Goal: Task Accomplishment & Management: Manage account settings

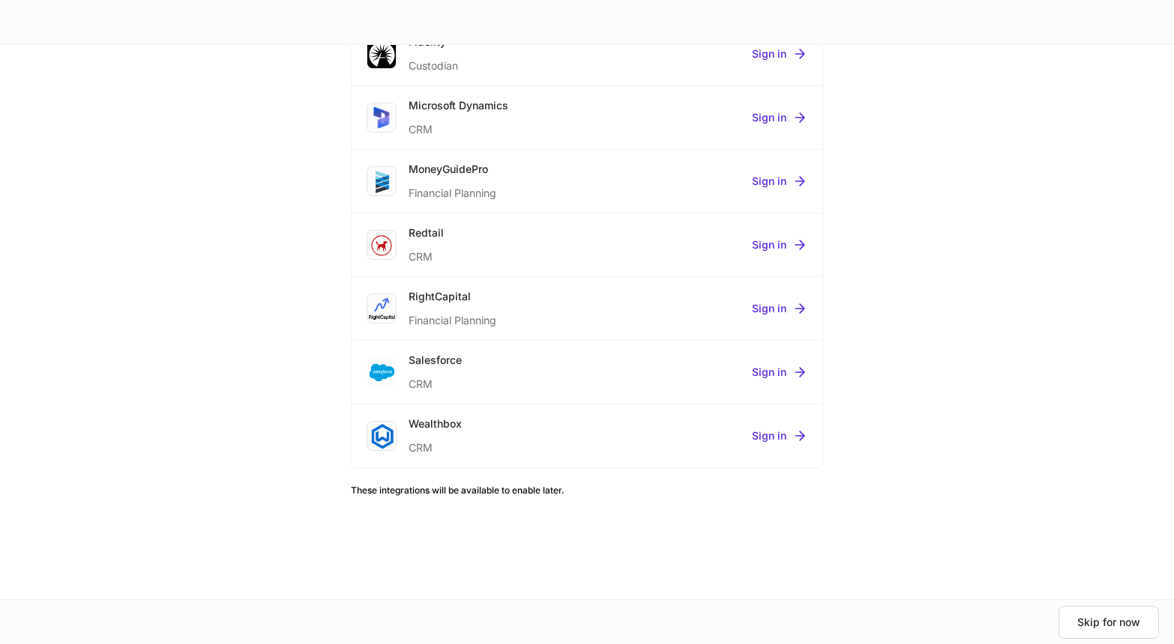
scroll to position [615, 0]
click at [1128, 621] on div "Skip for now" at bounding box center [1108, 623] width 63 height 10
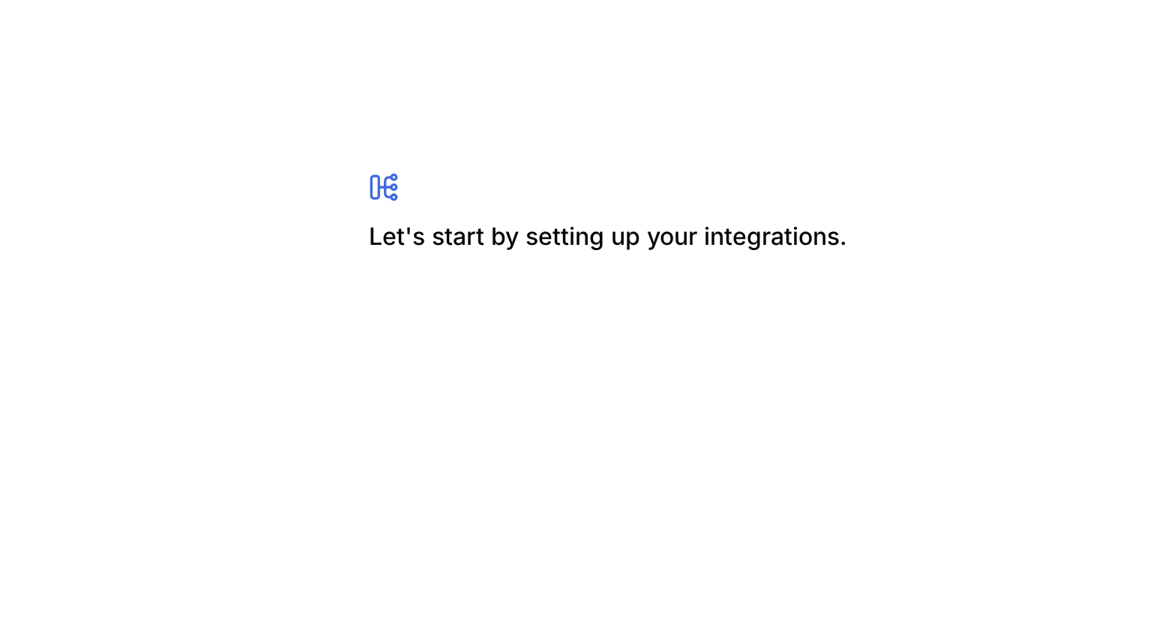
click at [501, 276] on div "Let's start by setting up your integrations." at bounding box center [613, 251] width 489 height 63
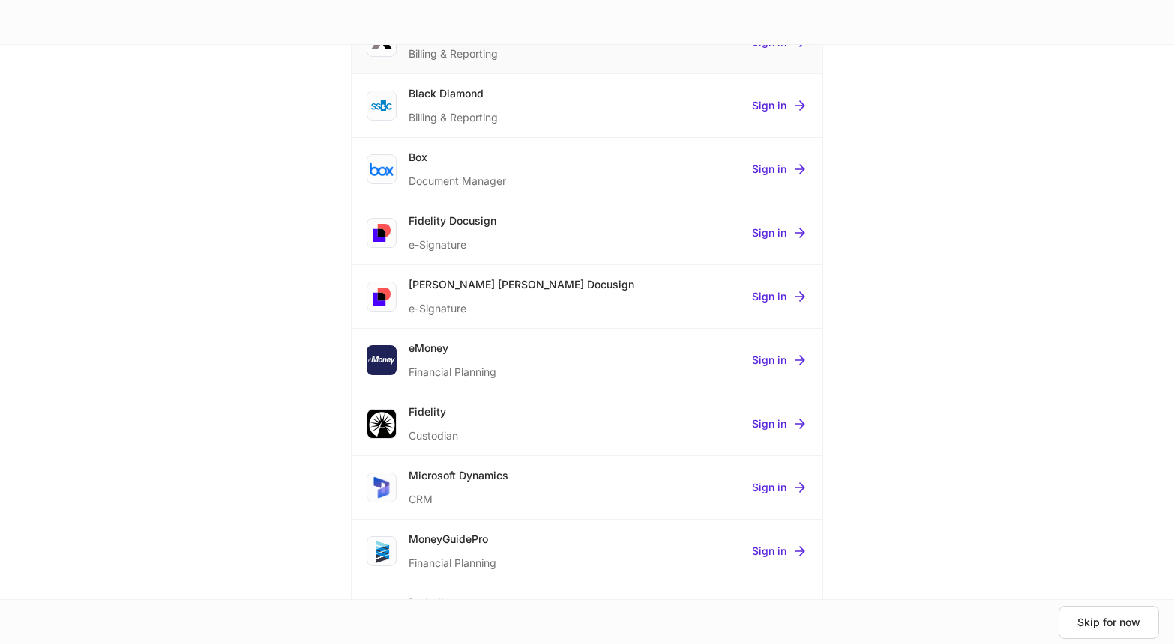
scroll to position [559, 0]
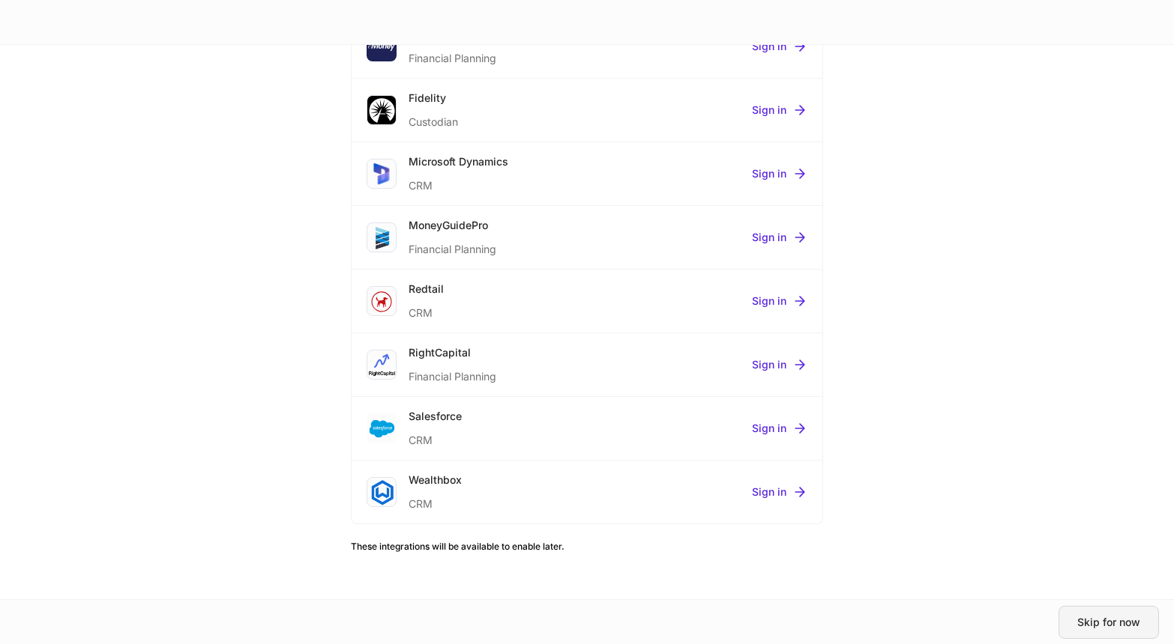
click at [1104, 618] on div "Skip for now" at bounding box center [1108, 623] width 63 height 10
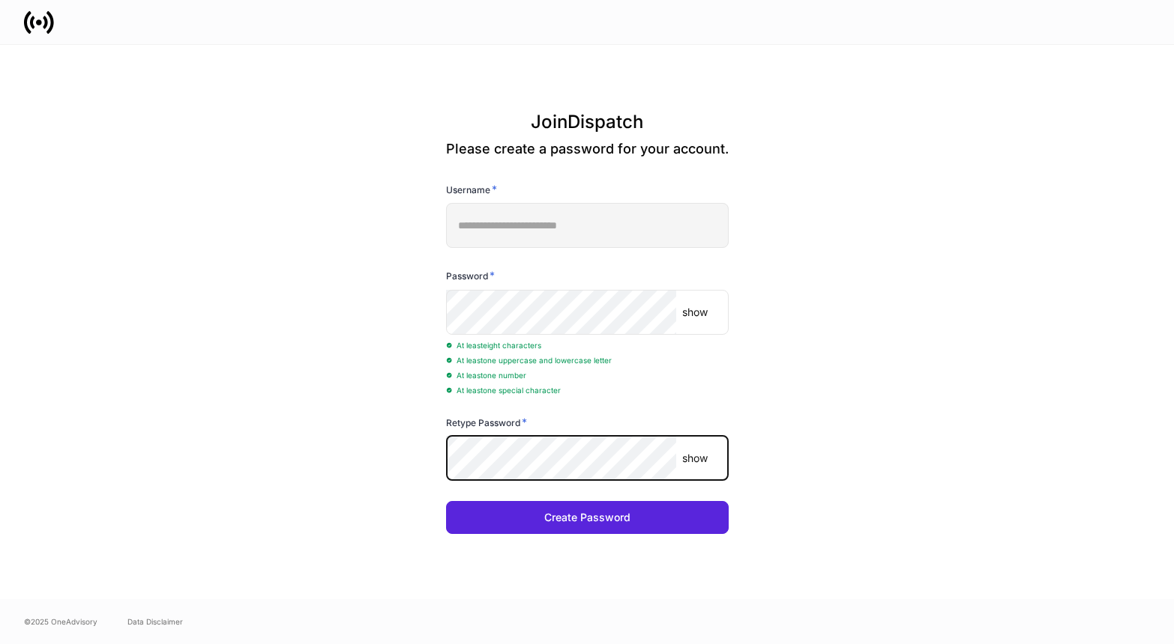
click at [586, 517] on button "Create Password" at bounding box center [587, 517] width 283 height 33
